Goal: Task Accomplishment & Management: Complete application form

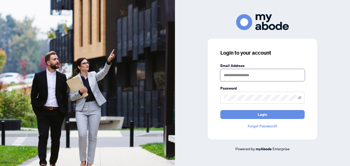
click at [254, 77] on input "text" at bounding box center [262, 75] width 84 height 12
type input "**********"
click at [301, 98] on icon "eye-invisible" at bounding box center [300, 98] width 4 height 4
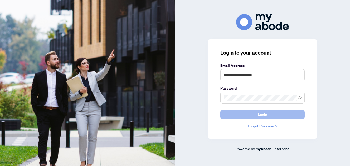
click at [264, 116] on span "Login" at bounding box center [262, 115] width 9 height 8
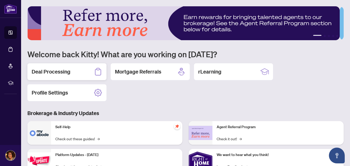
click at [56, 71] on h2 "Deal Processing" at bounding box center [51, 71] width 39 height 7
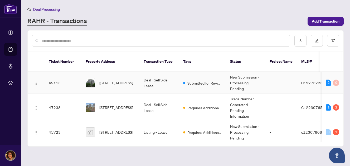
click at [302, 81] on span "C12273223" at bounding box center [311, 83] width 21 height 5
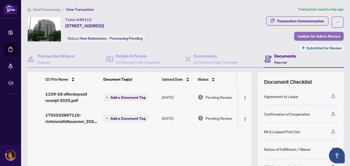
click at [309, 35] on span "Update for Admin Review" at bounding box center [318, 36] width 43 height 8
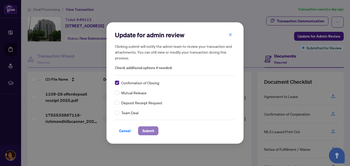
click at [146, 130] on span "Submit" at bounding box center [148, 131] width 12 height 8
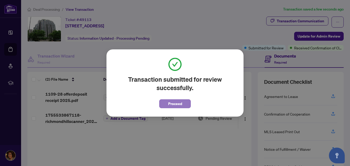
click at [170, 102] on span "Proceed" at bounding box center [175, 104] width 14 height 8
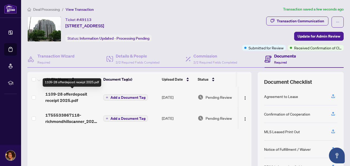
click at [71, 98] on span "1109-28 offerdeposit receipt 2025.pdf" at bounding box center [72, 97] width 54 height 13
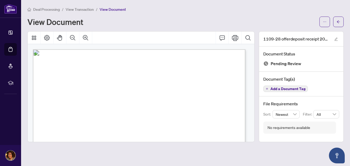
click at [142, 16] on div "Deal Processing / View Transaction / View Document View Document" at bounding box center [185, 16] width 316 height 21
click at [87, 9] on span "View Transaction" at bounding box center [80, 9] width 28 height 5
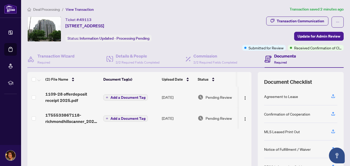
click at [111, 96] on span "Add a Document Tag" at bounding box center [127, 98] width 35 height 4
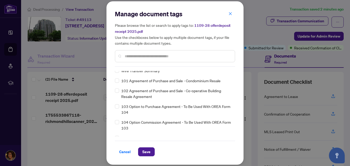
scroll to position [1080, 0]
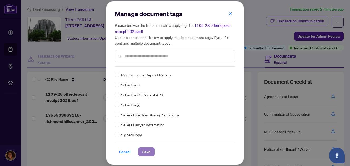
click at [150, 150] on button "Save" at bounding box center [146, 152] width 17 height 9
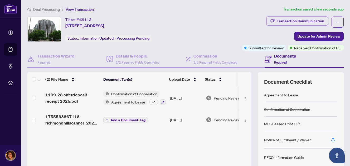
click at [338, 93] on div "Document Checklist Agreement to Lease Confirmation of Cooperation MLS Leased Pr…" at bounding box center [301, 131] width 86 height 118
click at [49, 10] on span "Deal Processing" at bounding box center [46, 9] width 27 height 5
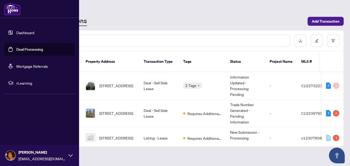
click at [22, 32] on link "Dashboard" at bounding box center [25, 32] width 18 height 5
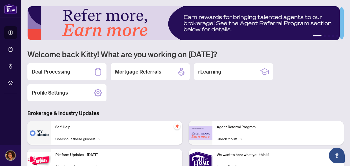
drag, startPoint x: 340, startPoint y: 62, endPoint x: 333, endPoint y: 61, distance: 6.9
click at [340, 62] on main "1 2 3 4 5 Welcome back Kitty! What are you working on [DATE]? Deal Processing M…" at bounding box center [185, 83] width 329 height 166
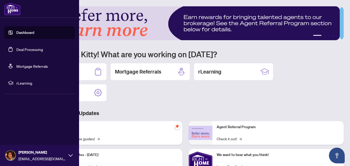
click at [10, 150] on div "[PERSON_NAME] [EMAIL_ADDRESS][DOMAIN_NAME]" at bounding box center [39, 155] width 79 height 21
click at [22, 125] on span "Logout" at bounding box center [21, 124] width 12 height 8
